Goal: Check status: Check status

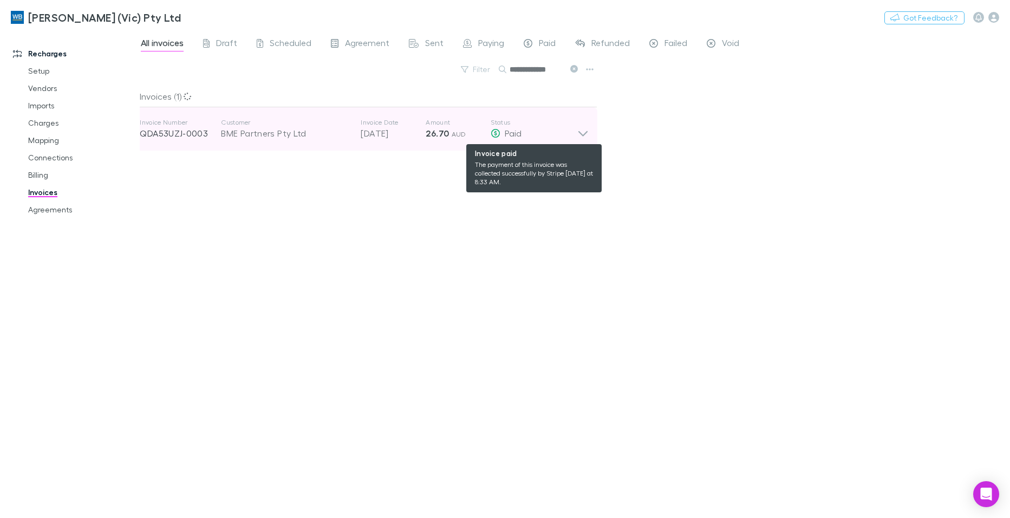
click at [578, 135] on icon at bounding box center [583, 129] width 11 height 22
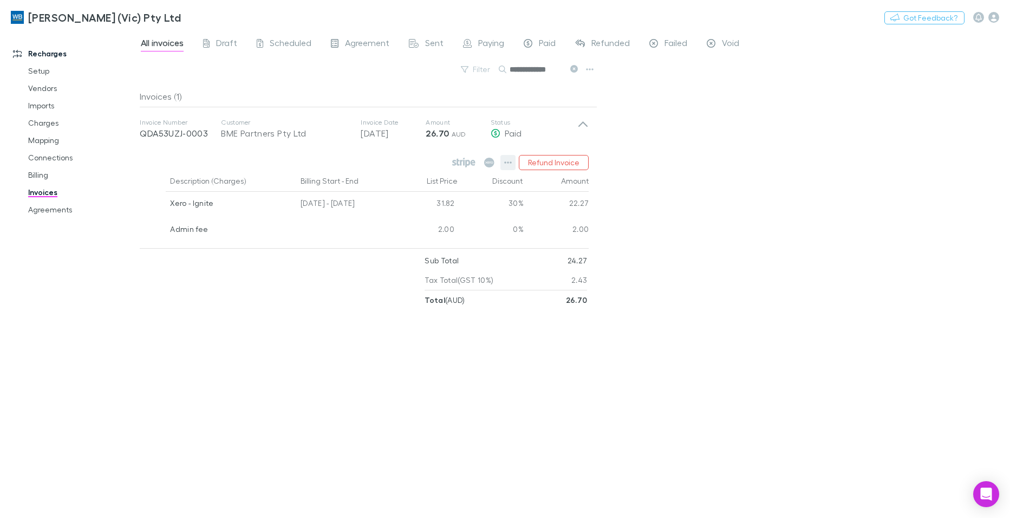
click at [510, 161] on icon "button" at bounding box center [508, 162] width 8 height 9
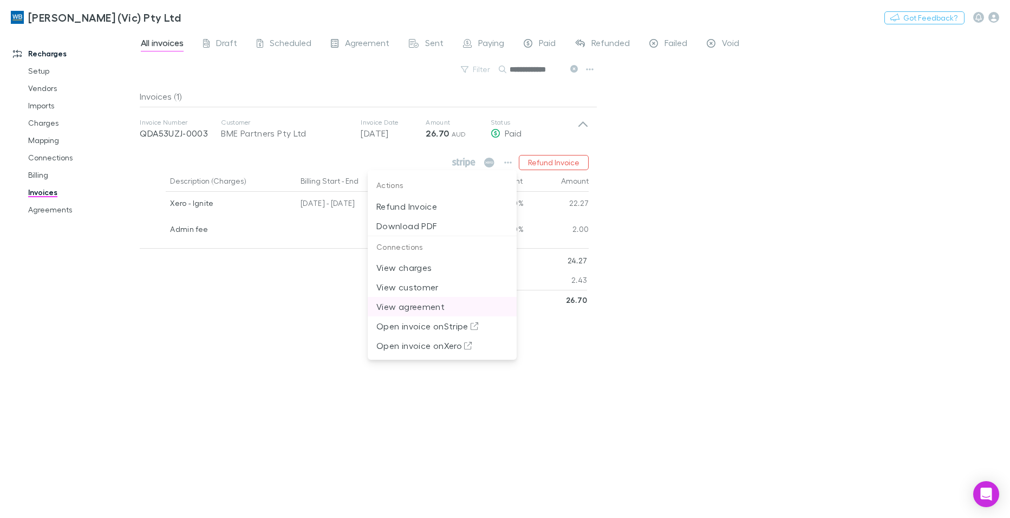
click at [419, 307] on p "View agreement" at bounding box center [443, 306] width 132 height 13
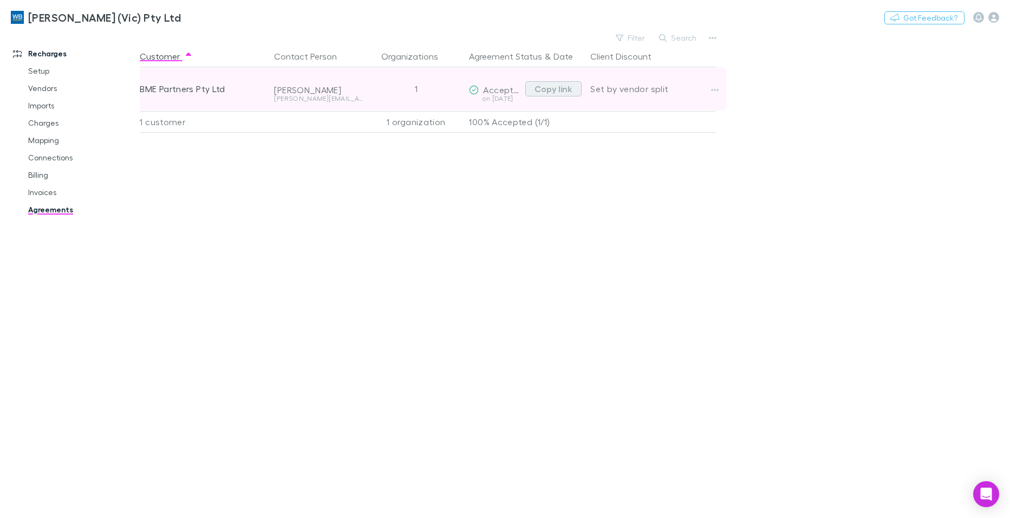
click at [559, 88] on button "Copy link" at bounding box center [554, 88] width 56 height 15
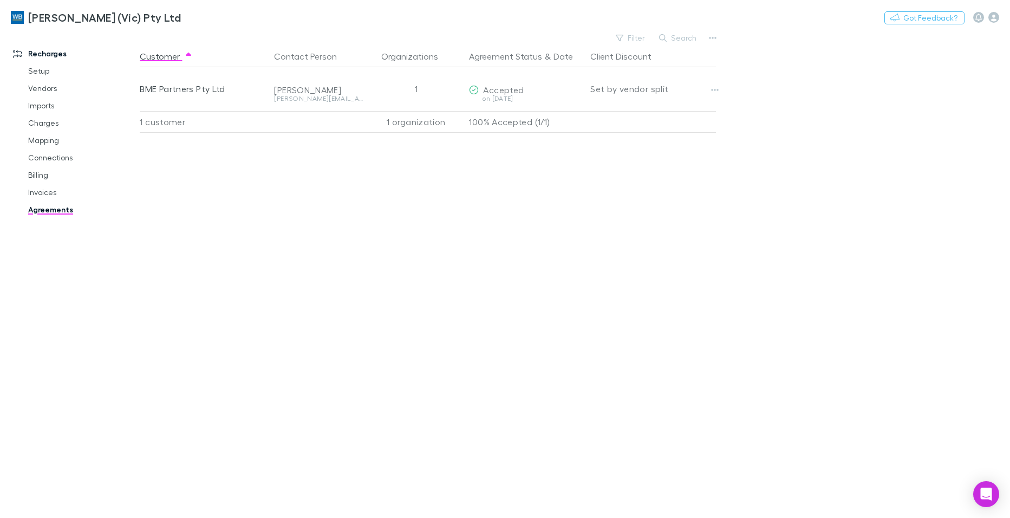
click at [96, 17] on h3 "[PERSON_NAME] (Vic) Pty Ltd" at bounding box center [104, 17] width 153 height 13
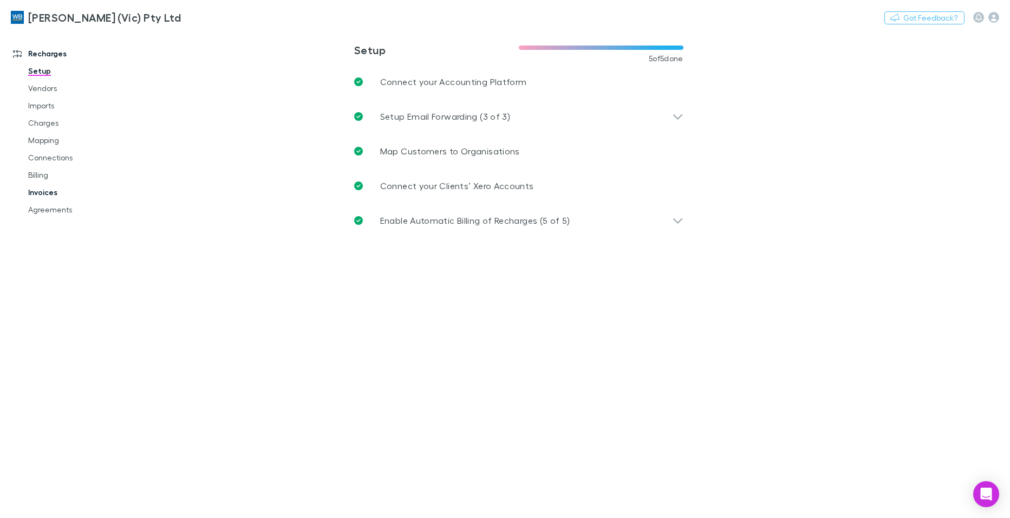
click at [37, 194] on link "Invoices" at bounding box center [81, 192] width 128 height 17
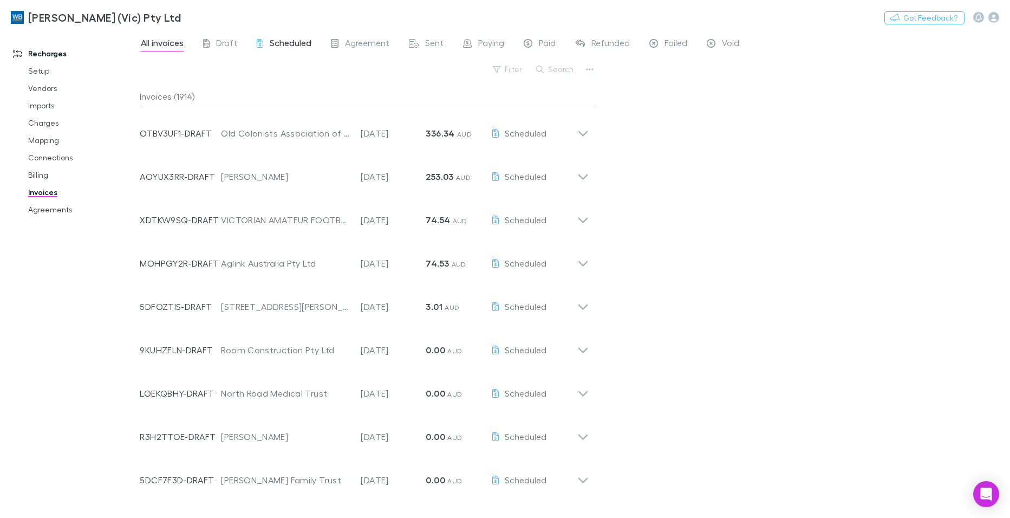
click at [288, 43] on span "Scheduled" at bounding box center [291, 44] width 42 height 14
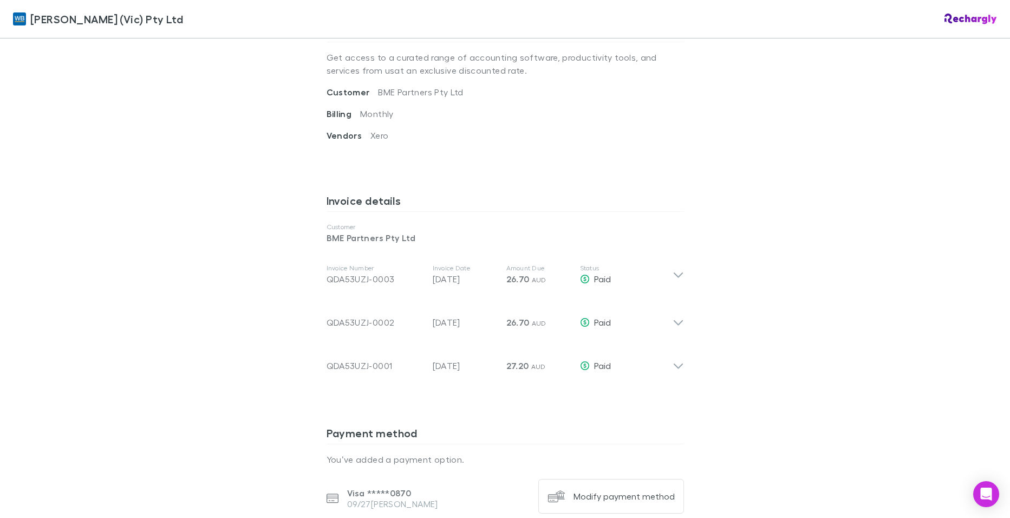
scroll to position [359, 0]
